Goal: Use online tool/utility: Use online tool/utility

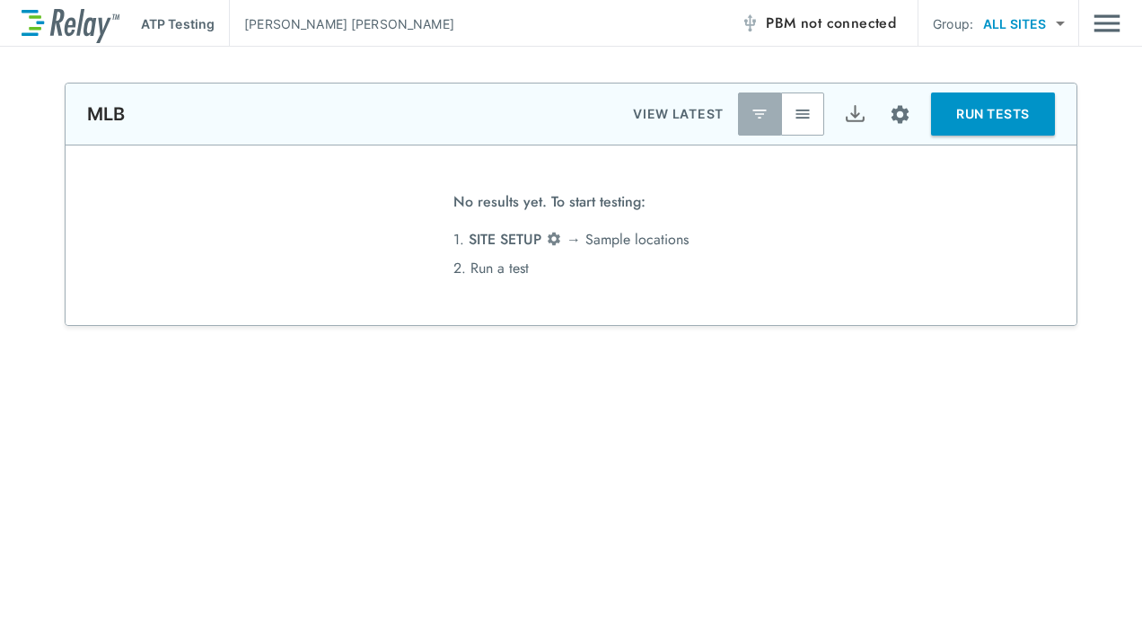
click at [878, 27] on span "not connected" at bounding box center [848, 23] width 95 height 21
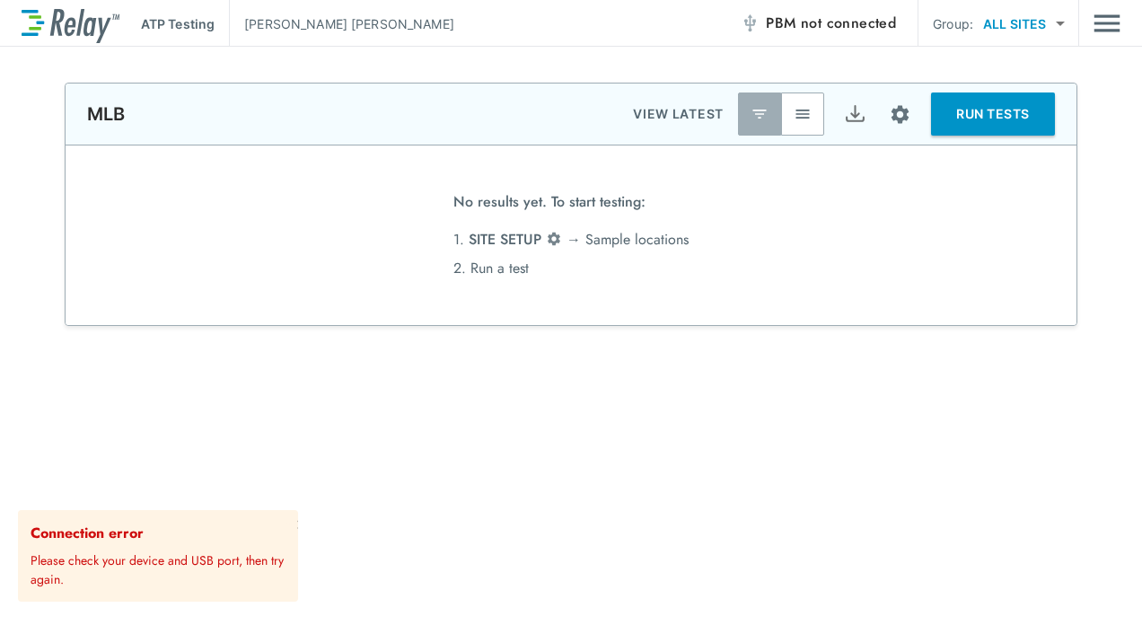
click at [230, 558] on p "Please check your device and USB port, then try again." at bounding box center [161, 566] width 260 height 45
